Goal: Task Accomplishment & Management: Complete application form

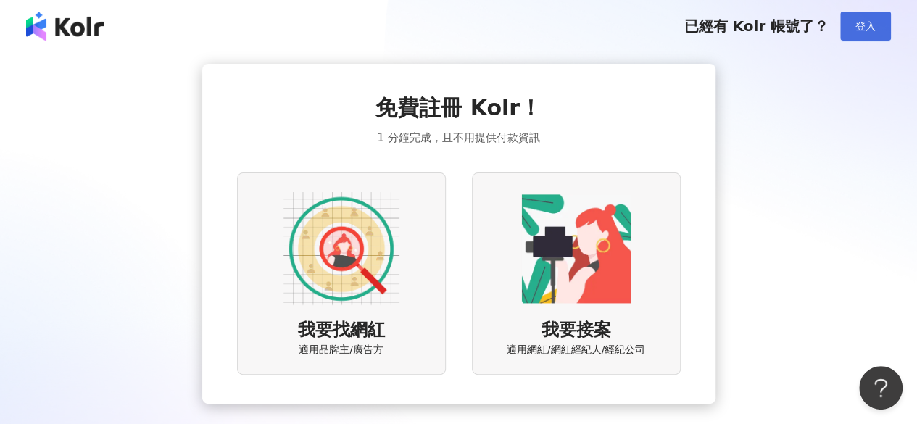
click at [849, 30] on button "登入" at bounding box center [866, 26] width 51 height 29
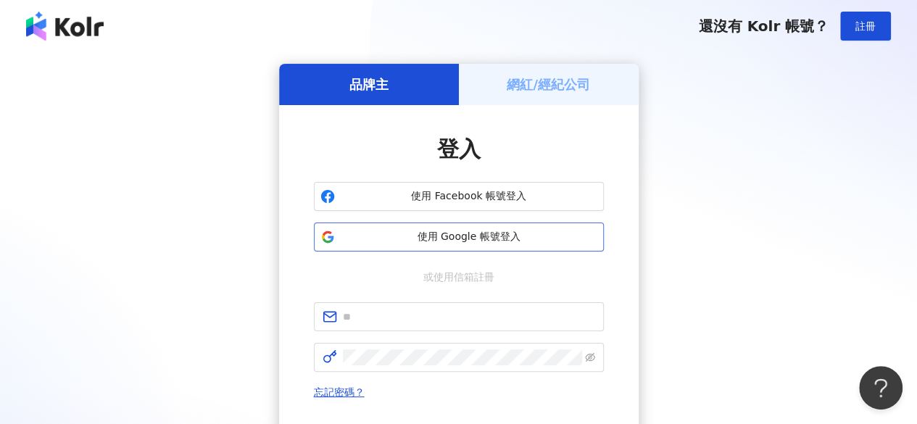
click at [572, 231] on span "使用 Google 帳號登入" at bounding box center [469, 237] width 257 height 15
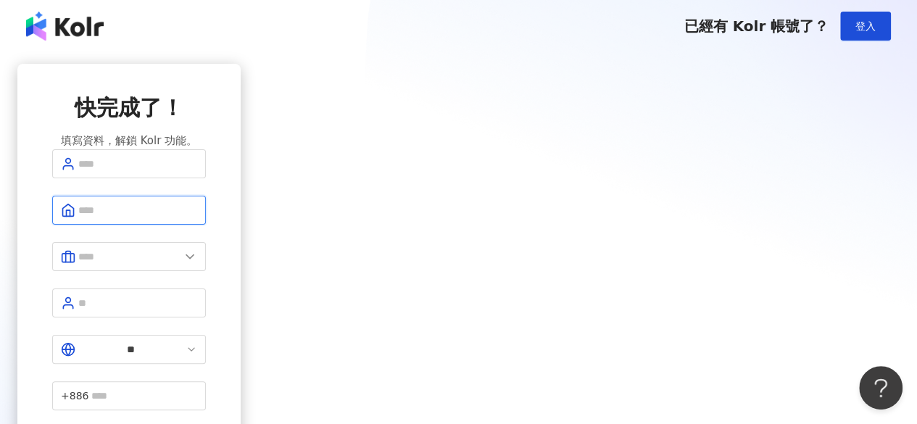
click at [197, 218] on input "text" at bounding box center [137, 210] width 119 height 16
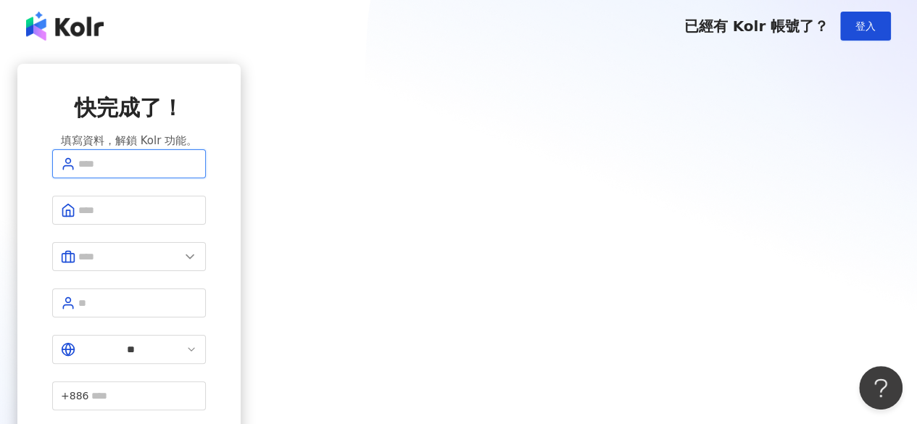
click at [197, 172] on input "text" at bounding box center [137, 164] width 119 height 16
type input "***"
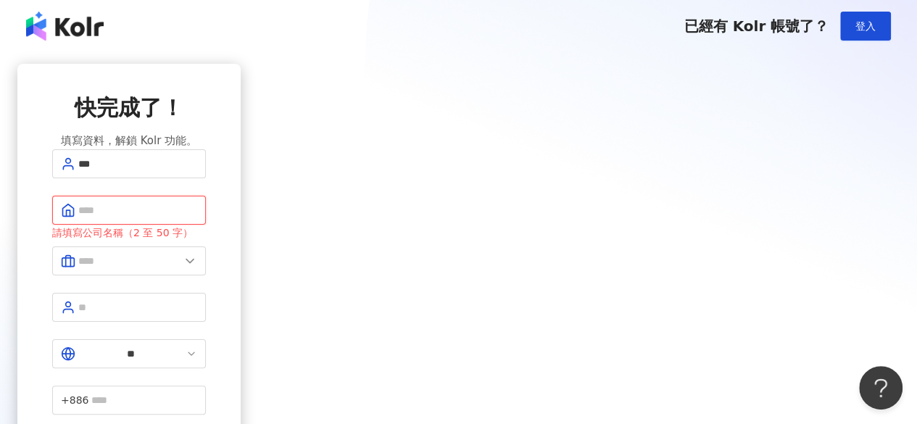
click at [197, 218] on input "text" at bounding box center [137, 210] width 119 height 16
type input "*"
type input "**********"
click at [206, 276] on span at bounding box center [129, 261] width 154 height 29
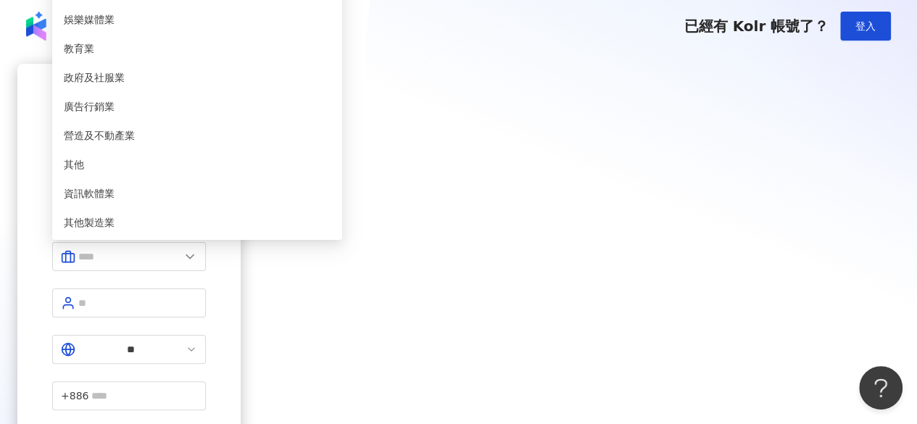
type input "*****"
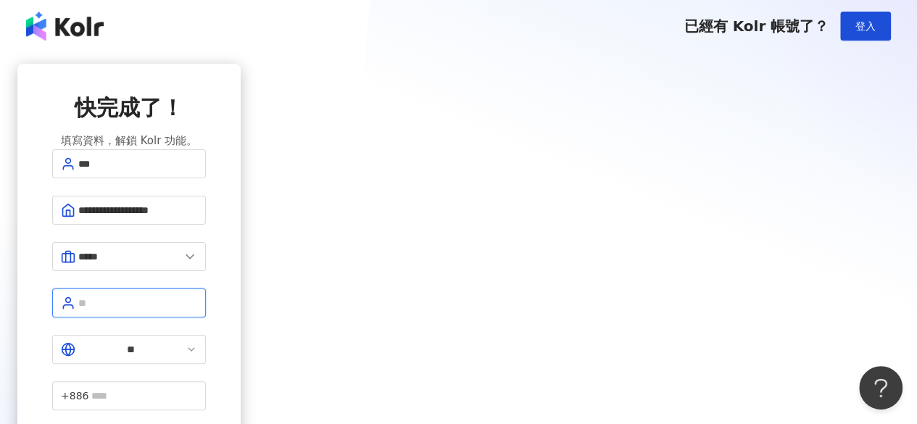
click at [197, 304] on input "text" at bounding box center [137, 303] width 119 height 16
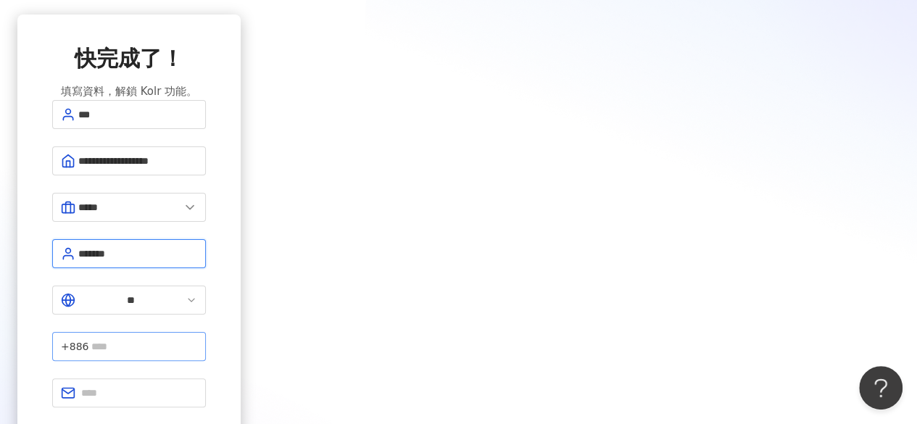
type input "*******"
click at [197, 339] on input "text" at bounding box center [144, 347] width 106 height 16
type input "*"
type input "**********"
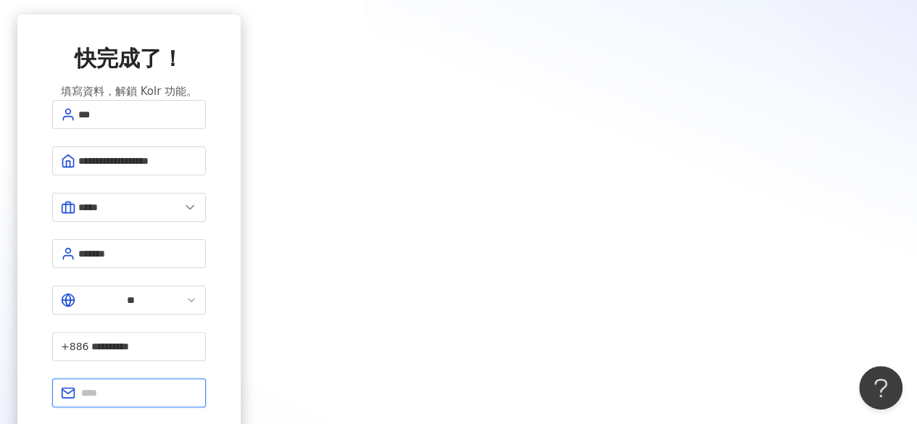
click at [197, 385] on input "text" at bounding box center [139, 393] width 116 height 16
click at [206, 379] on span at bounding box center [129, 393] width 154 height 29
click at [197, 385] on input "text" at bounding box center [139, 393] width 116 height 16
paste input "**********"
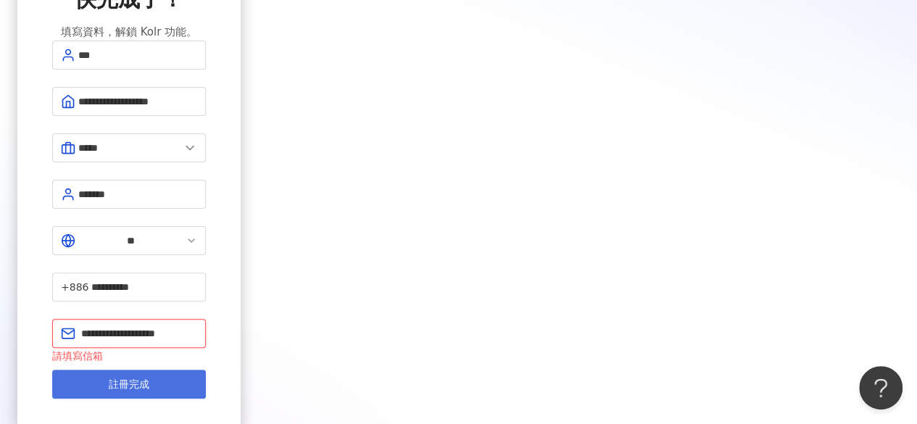
type input "**********"
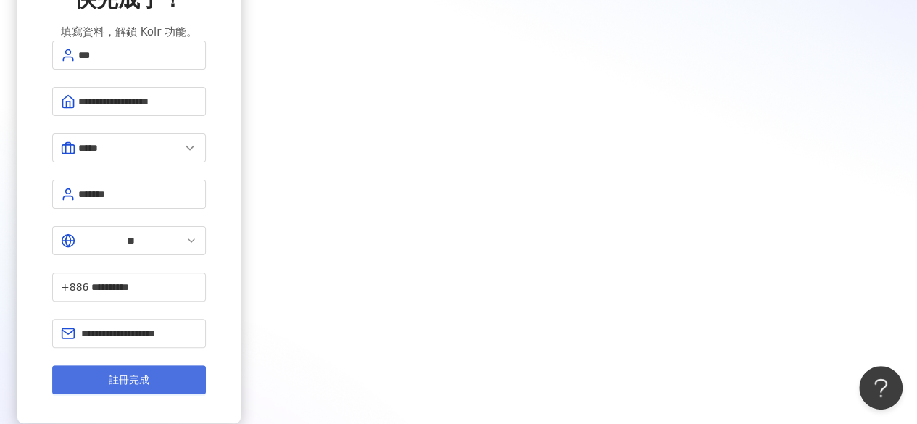
click at [206, 366] on button "註冊完成" at bounding box center [129, 380] width 154 height 29
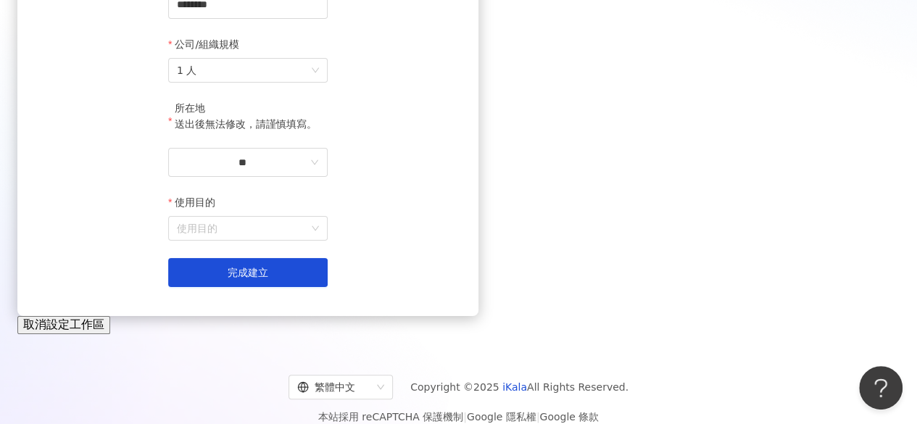
scroll to position [235, 0]
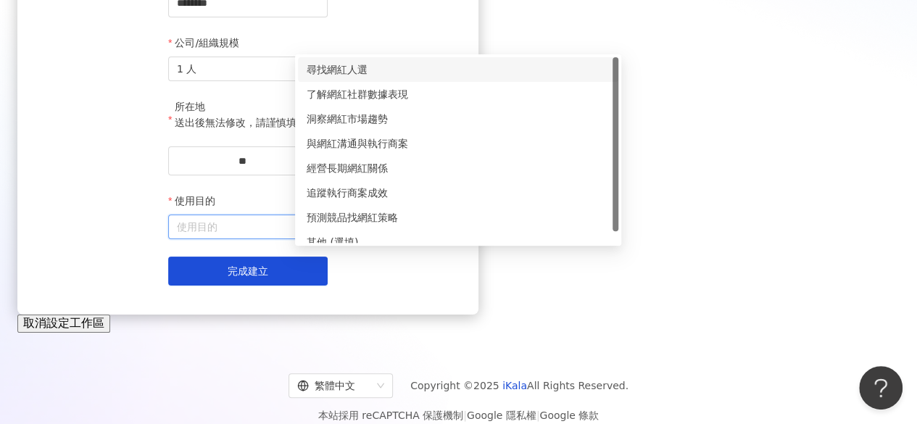
click at [319, 239] on input "使用目的" at bounding box center [248, 226] width 142 height 23
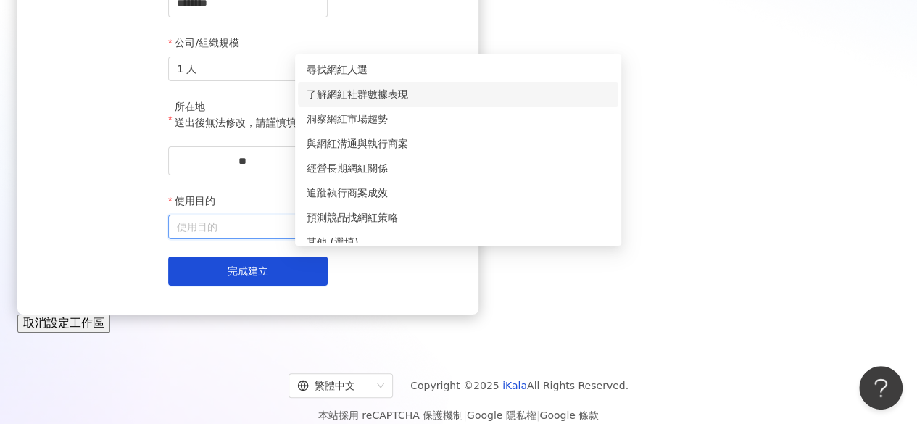
click at [350, 100] on div "了解網紅社群數據表現" at bounding box center [458, 94] width 303 height 16
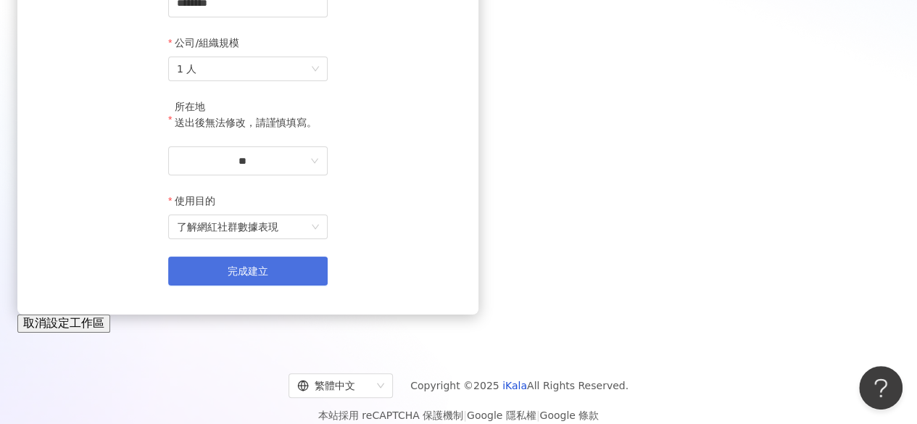
click at [328, 286] on button "完成建立" at bounding box center [248, 271] width 160 height 29
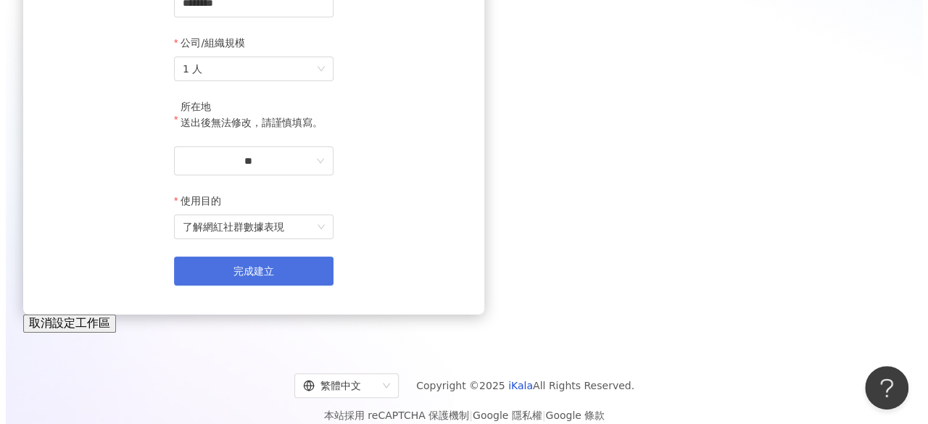
scroll to position [0, 0]
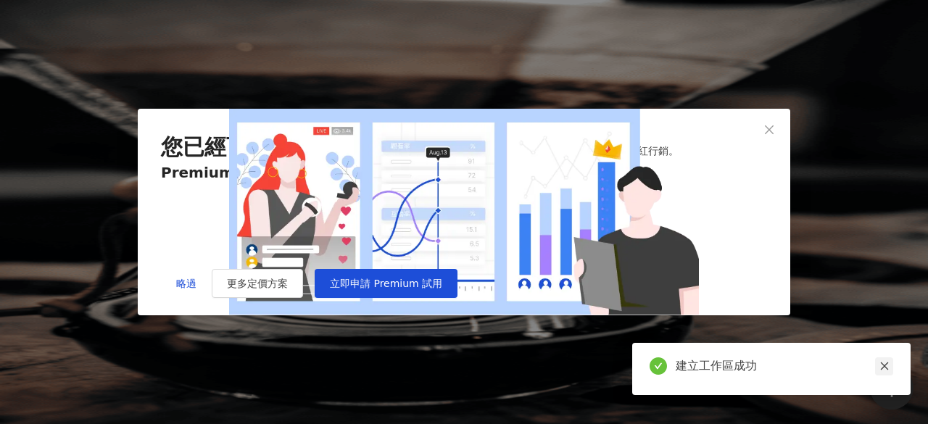
click at [882, 365] on icon "close" at bounding box center [884, 367] width 8 height 8
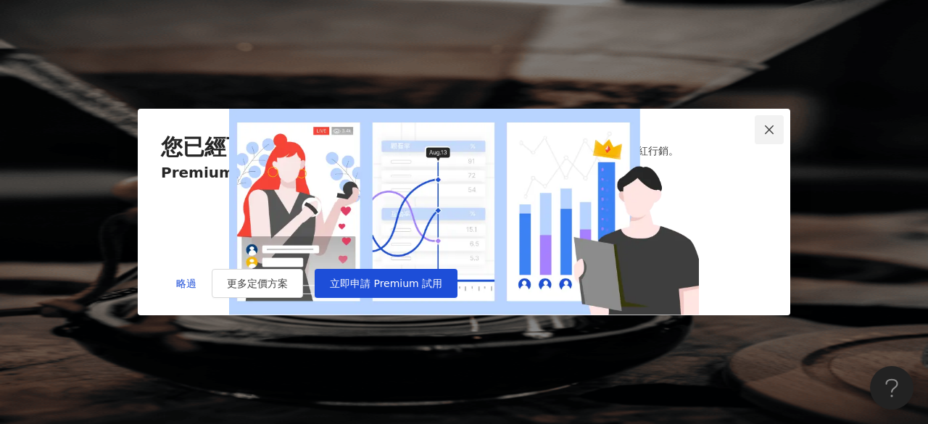
click at [762, 124] on span "Close" at bounding box center [769, 130] width 29 height 12
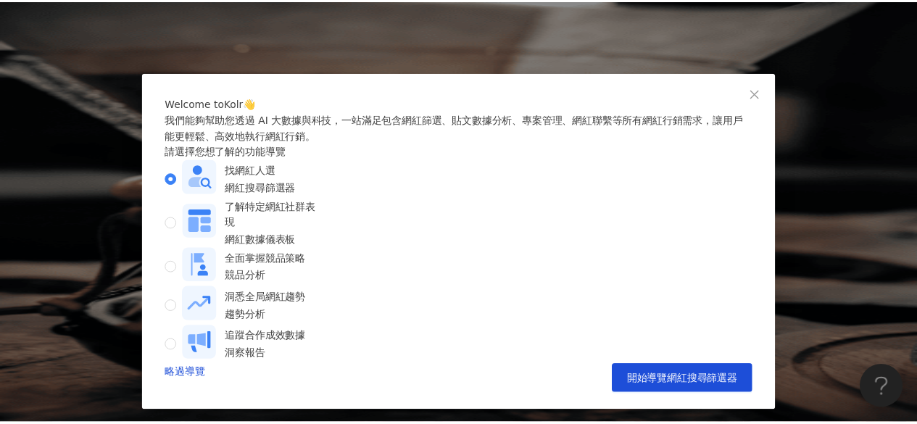
scroll to position [30, 0]
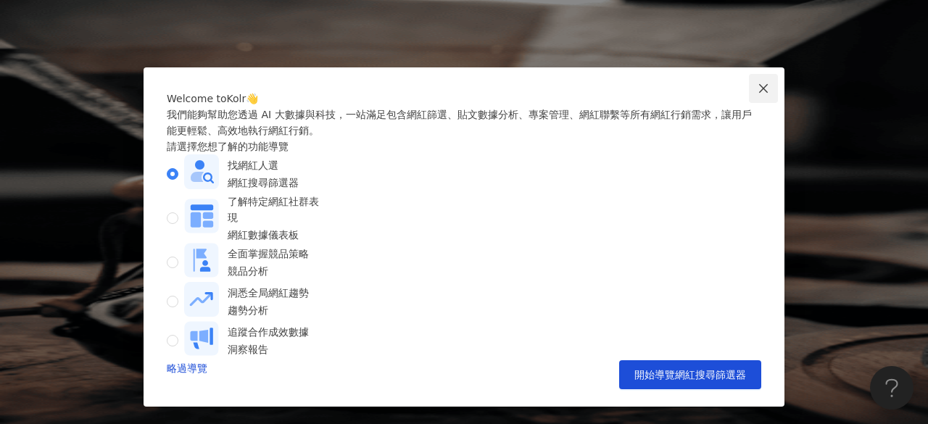
click at [758, 83] on icon "close" at bounding box center [764, 89] width 12 height 12
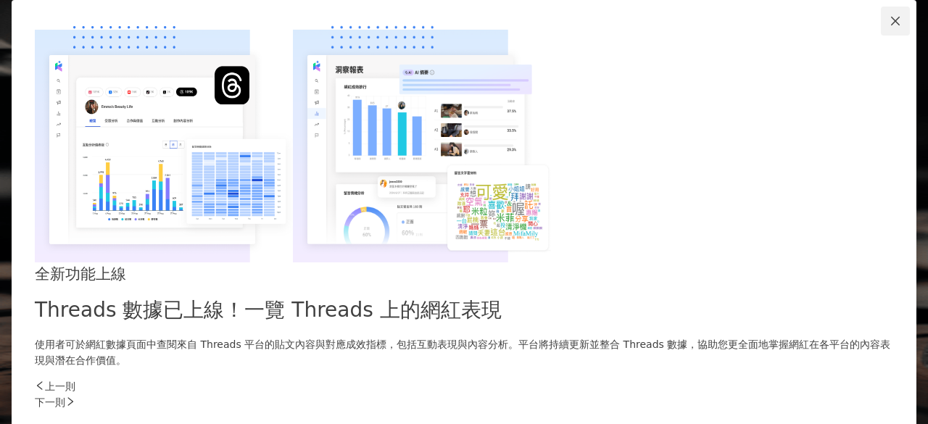
click at [890, 27] on icon "close" at bounding box center [896, 21] width 12 height 12
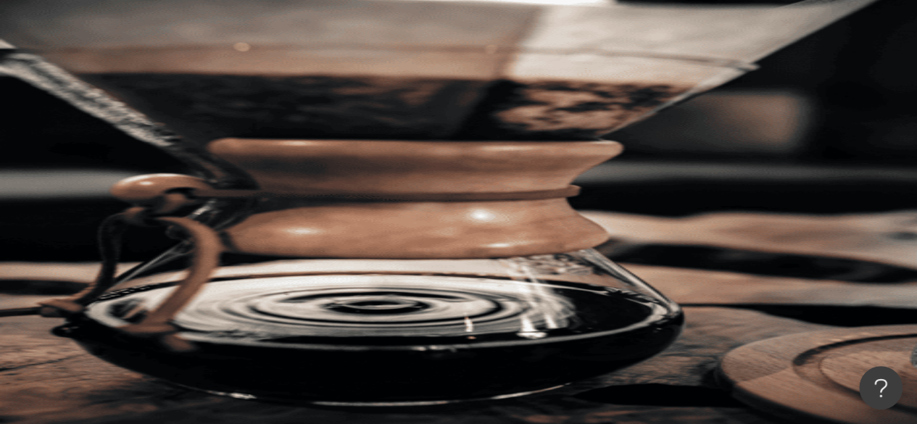
click at [210, 256] on icon at bounding box center [205, 261] width 10 height 10
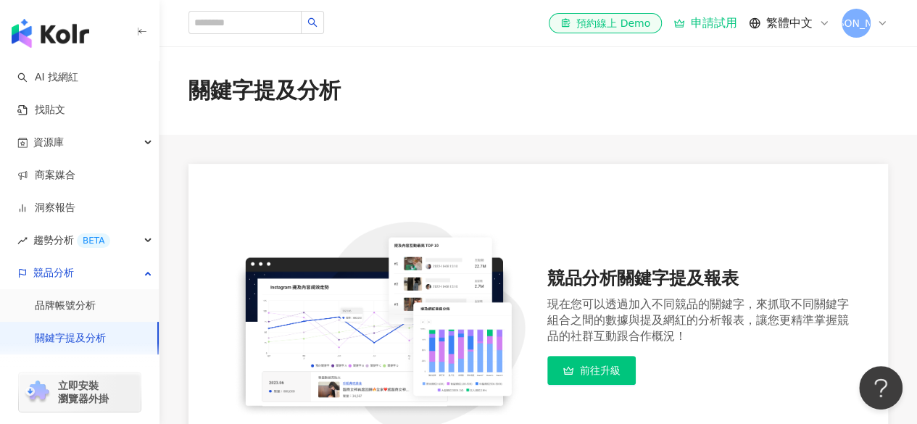
scroll to position [297, 0]
click at [859, 24] on span "[PERSON_NAME]" at bounding box center [856, 23] width 84 height 16
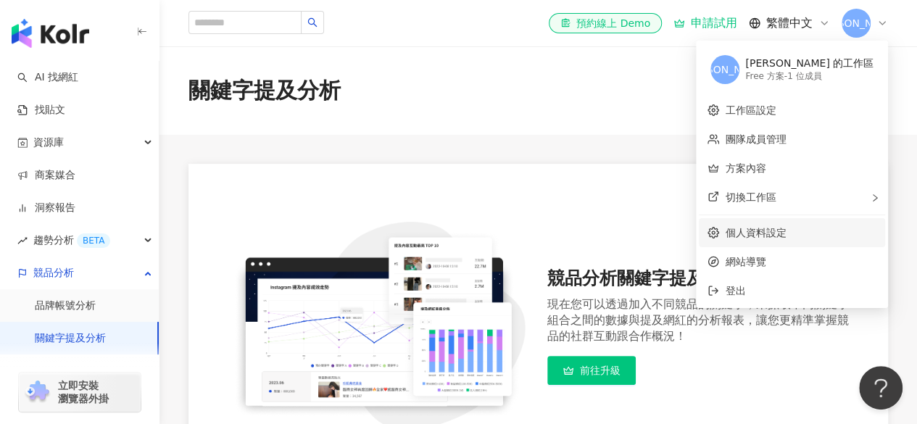
click at [769, 234] on link "個人資料設定" at bounding box center [755, 233] width 61 height 12
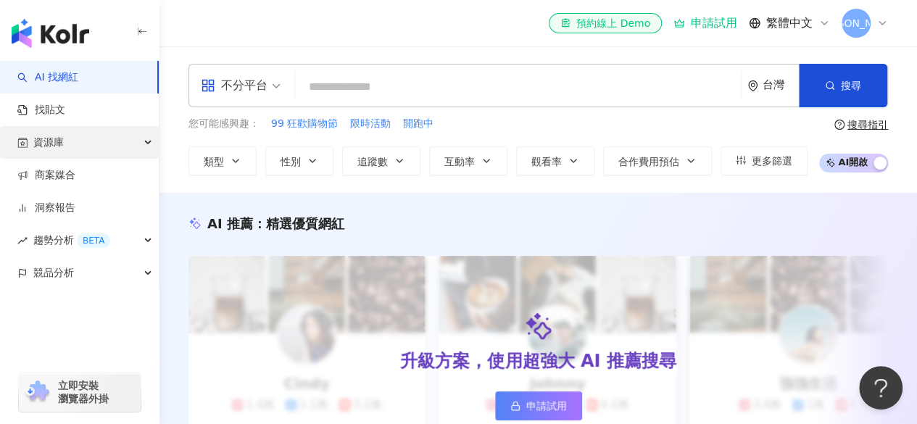
click at [149, 143] on icon "button" at bounding box center [149, 143] width 7 height 0
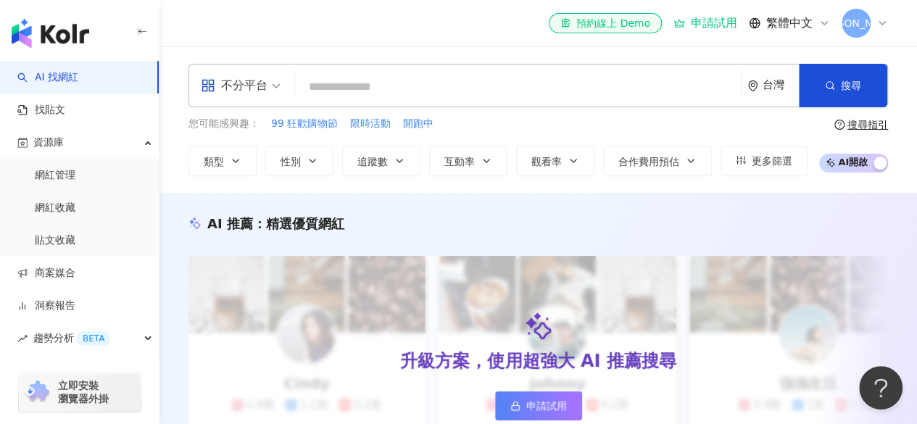
click at [861, 25] on span "[PERSON_NAME]" at bounding box center [856, 23] width 84 height 16
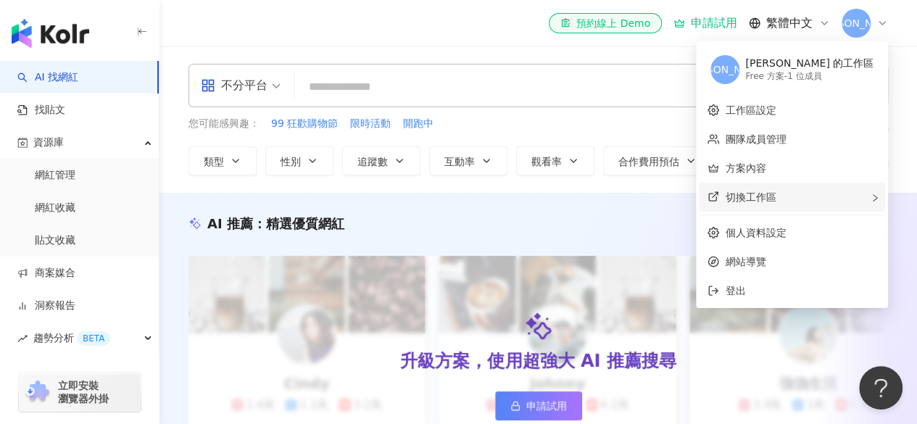
click at [776, 192] on span "切換工作區" at bounding box center [750, 197] width 51 height 12
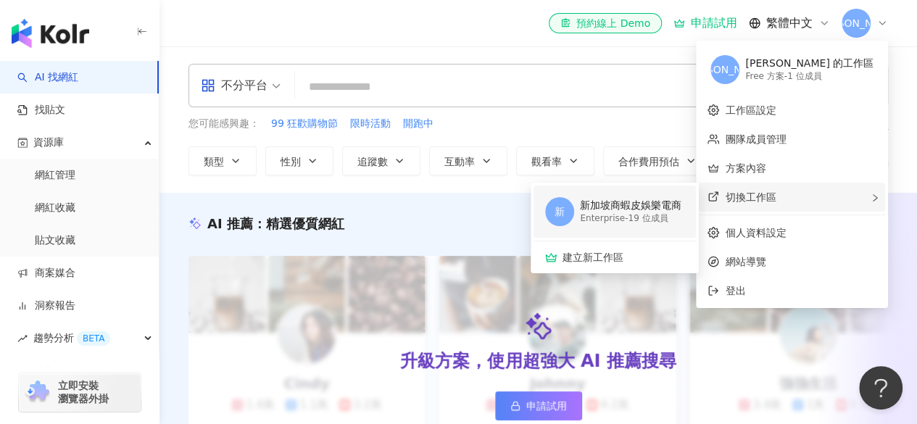
click at [676, 215] on div "Enterprise - 19 位成員" at bounding box center [631, 218] width 102 height 12
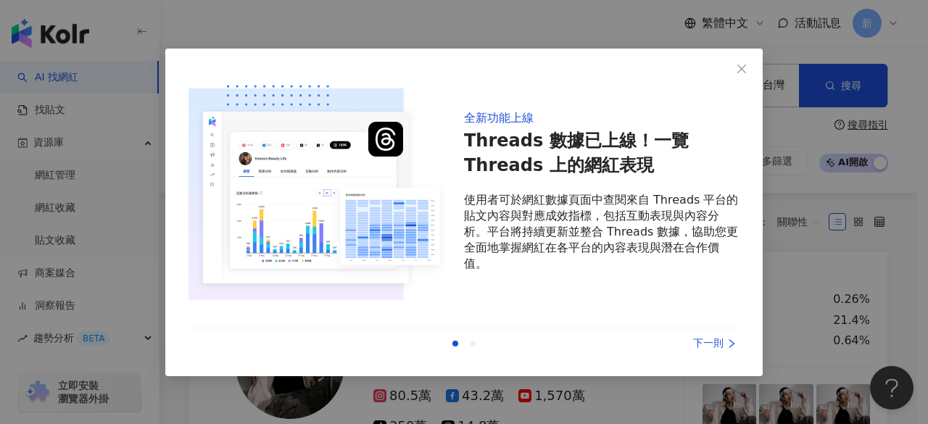
click at [719, 347] on div "下一則" at bounding box center [685, 344] width 109 height 16
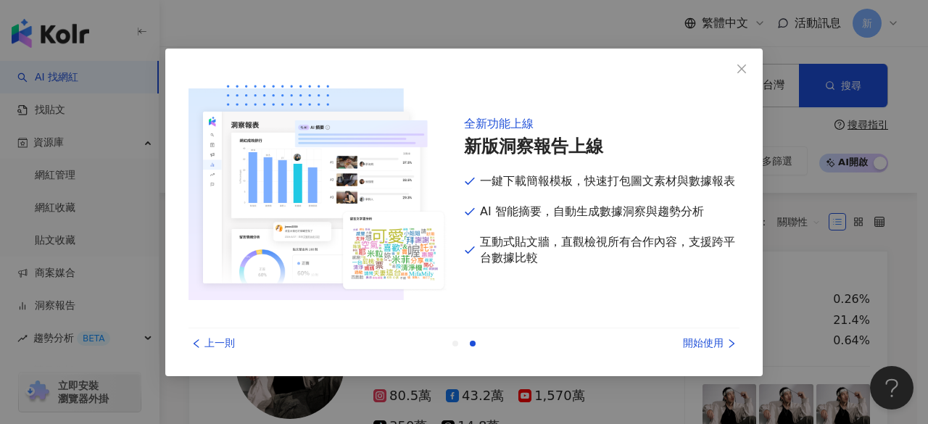
click at [719, 347] on div "開始使用" at bounding box center [685, 344] width 109 height 16
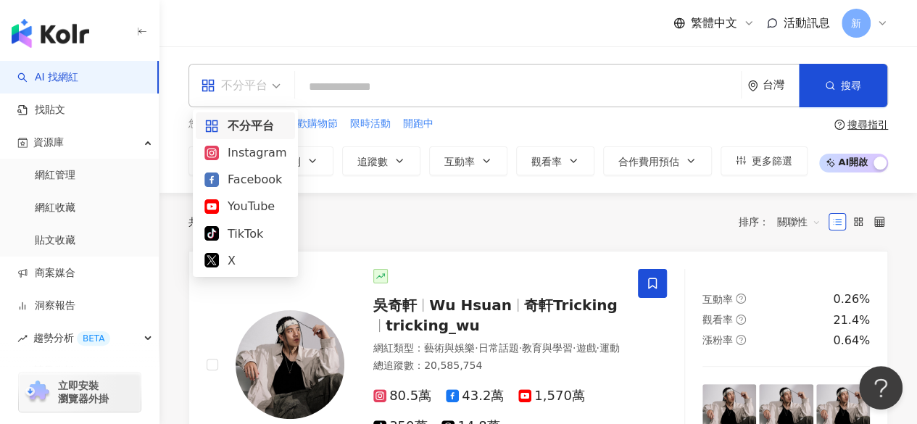
click at [270, 92] on span "不分平台" at bounding box center [241, 85] width 80 height 23
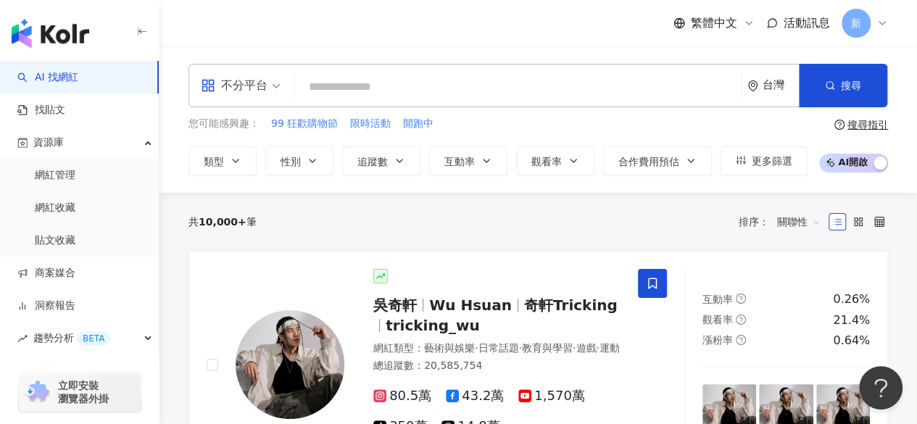
click at [373, 226] on div "共 10,000+ 筆 排序： 關聯性" at bounding box center [539, 221] width 700 height 23
click at [260, 75] on div "不分平台" at bounding box center [234, 85] width 67 height 23
click at [342, 223] on div "共 10,000+ 筆 排序： 關聯性" at bounding box center [539, 221] width 700 height 23
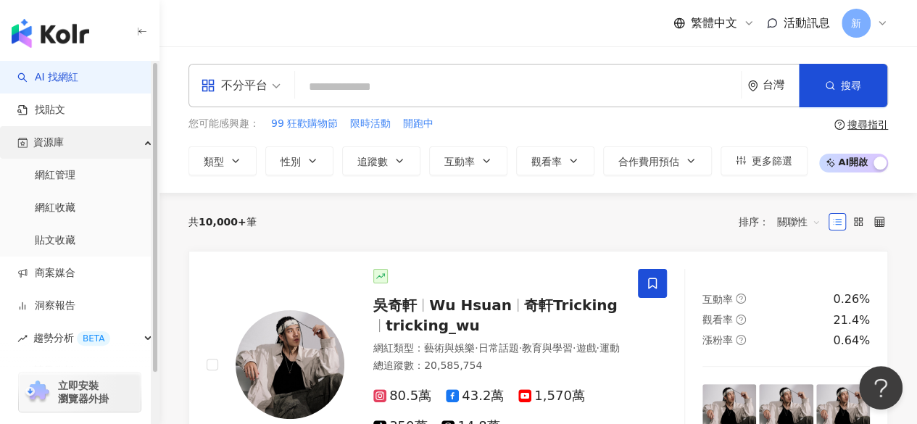
click at [40, 152] on span "資源庫" at bounding box center [48, 142] width 30 height 33
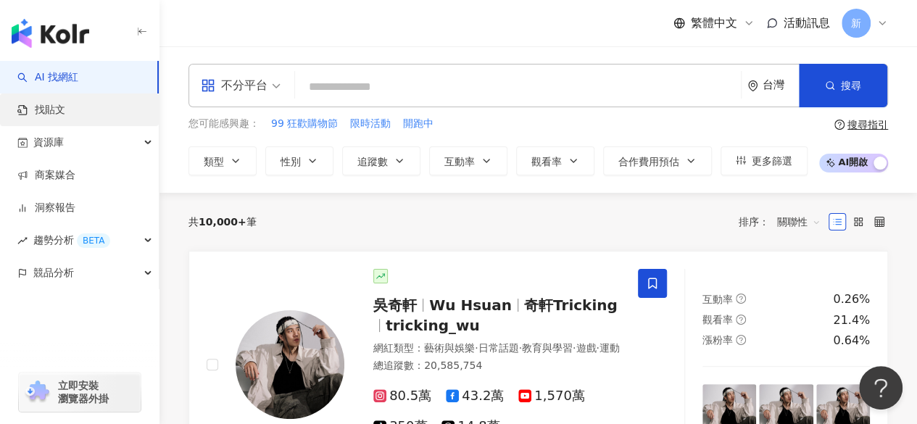
click at [48, 116] on link "找貼文" at bounding box center [41, 110] width 48 height 15
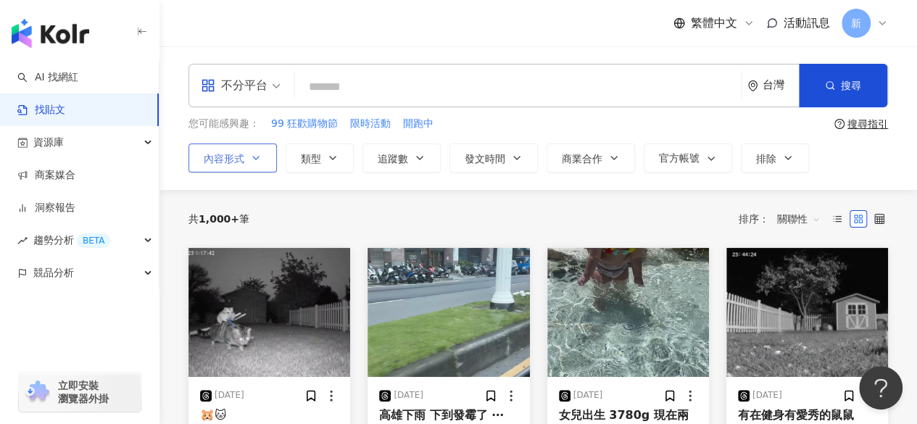
click at [199, 157] on button "內容形式" at bounding box center [233, 158] width 88 height 29
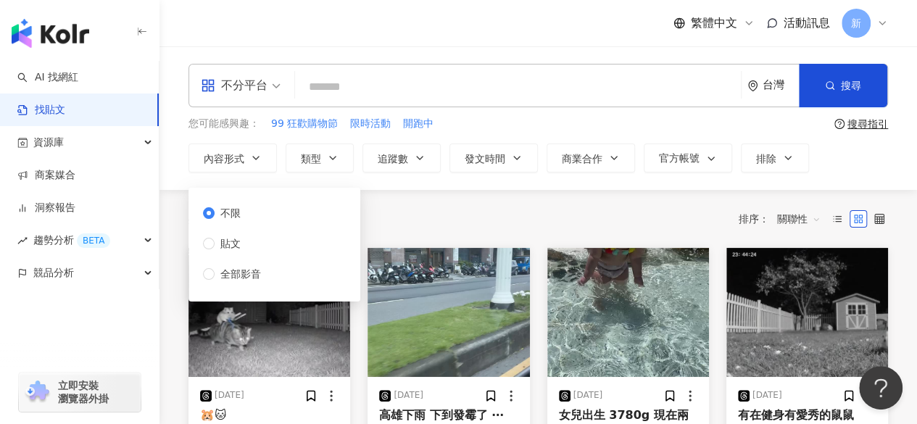
click at [272, 94] on span "不分平台" at bounding box center [241, 85] width 80 height 23
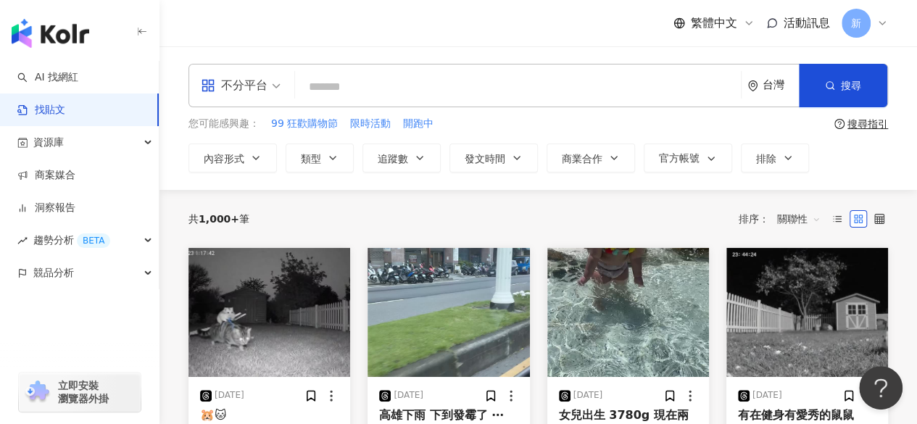
click at [350, 197] on div "共 1,000+ 筆 排序： 關聯性" at bounding box center [539, 219] width 700 height 58
click at [573, 166] on button "商業合作" at bounding box center [591, 158] width 88 height 29
click at [38, 201] on link "洞察報告" at bounding box center [46, 208] width 58 height 15
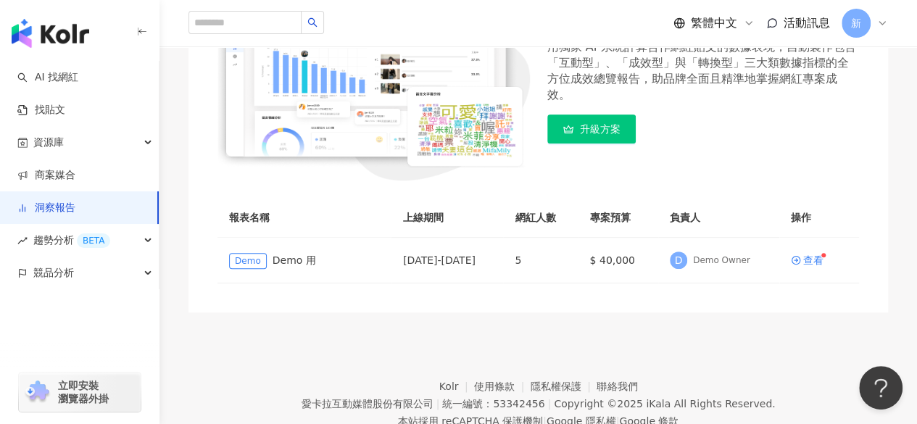
scroll to position [226, 0]
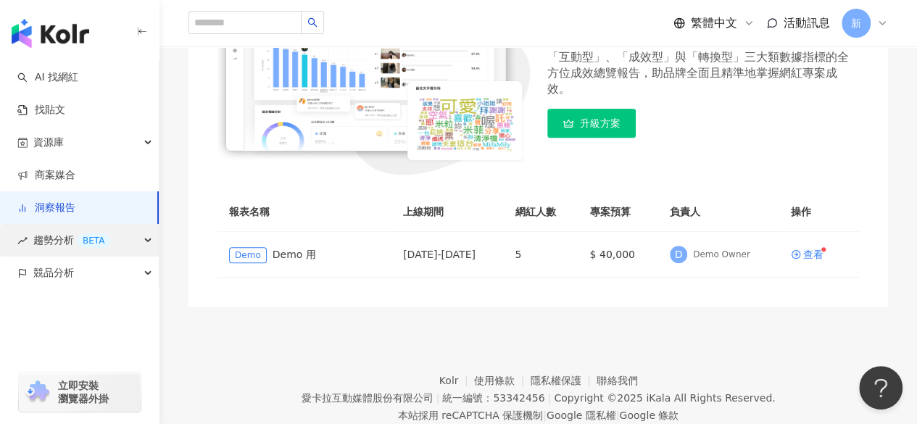
click at [38, 244] on span "趨勢分析 BETA" at bounding box center [71, 240] width 77 height 33
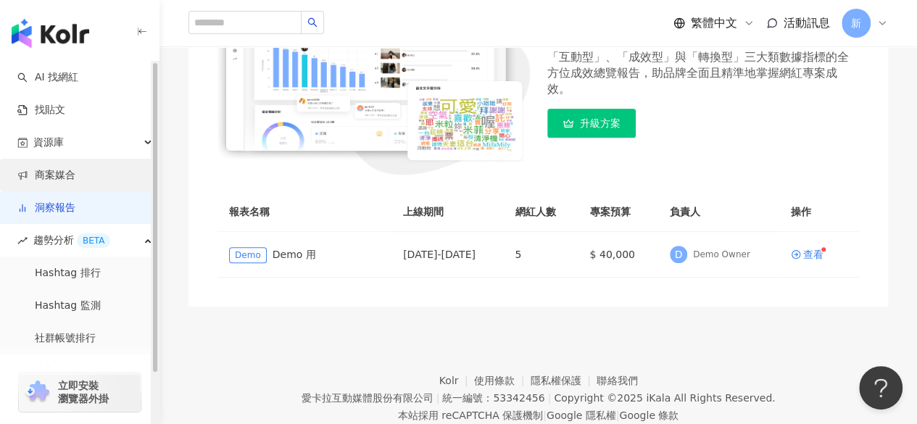
click at [47, 176] on link "商案媒合" at bounding box center [46, 175] width 58 height 15
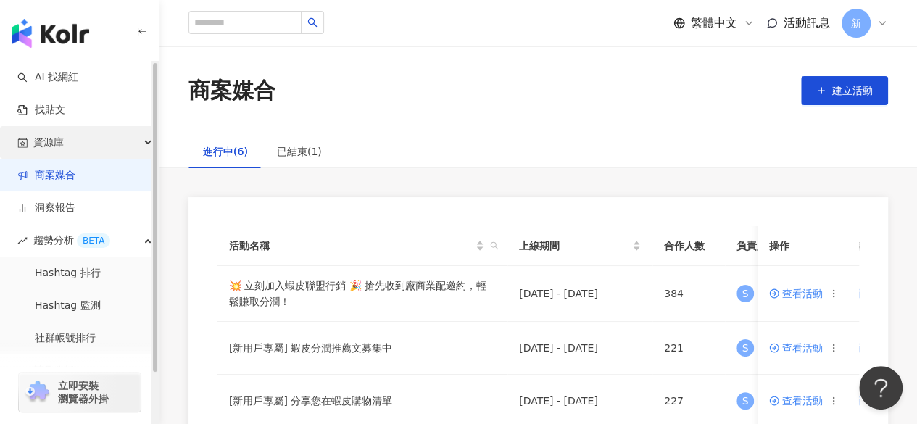
click at [38, 149] on span "資源庫" at bounding box center [48, 142] width 30 height 33
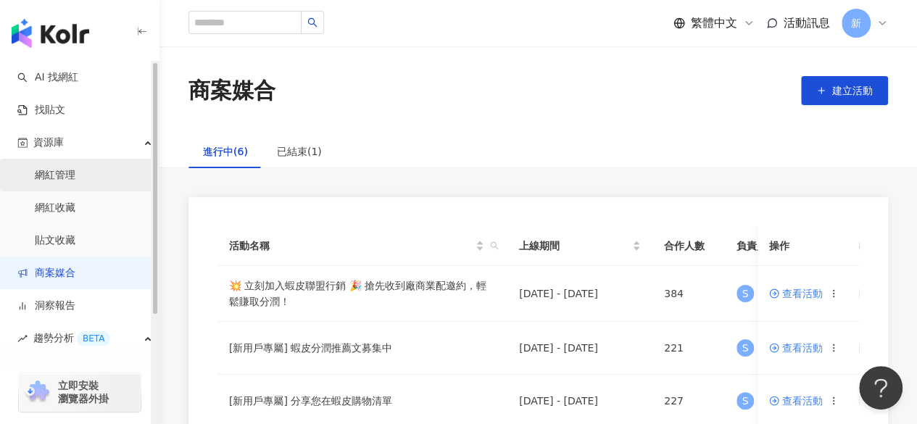
click at [50, 176] on link "網紅管理" at bounding box center [55, 175] width 41 height 15
